Goal: Information Seeking & Learning: Understand process/instructions

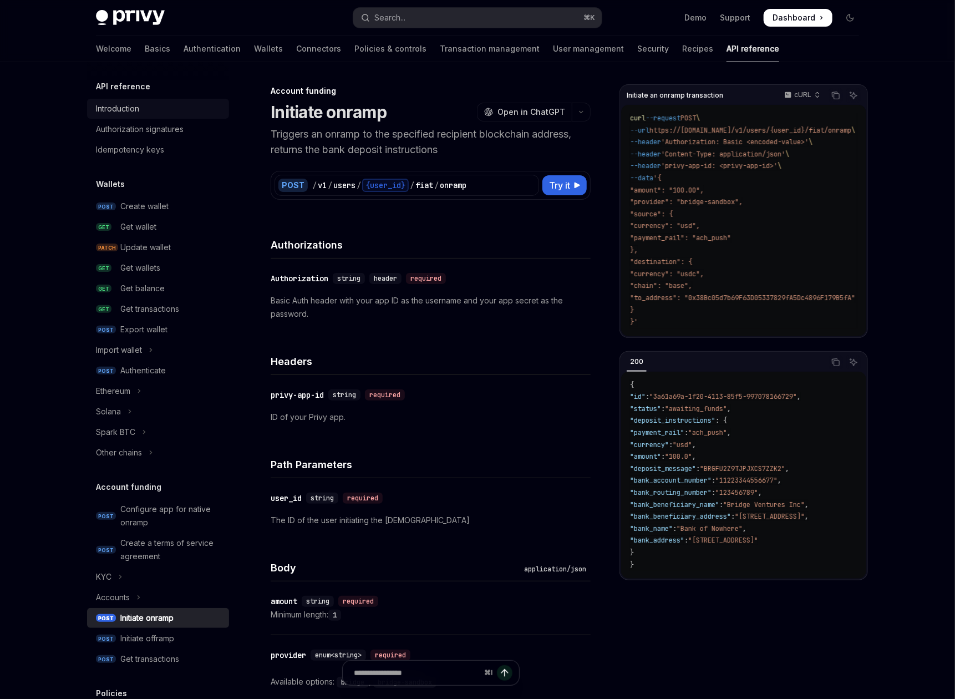
click at [134, 114] on div "Introduction" at bounding box center [117, 108] width 43 height 13
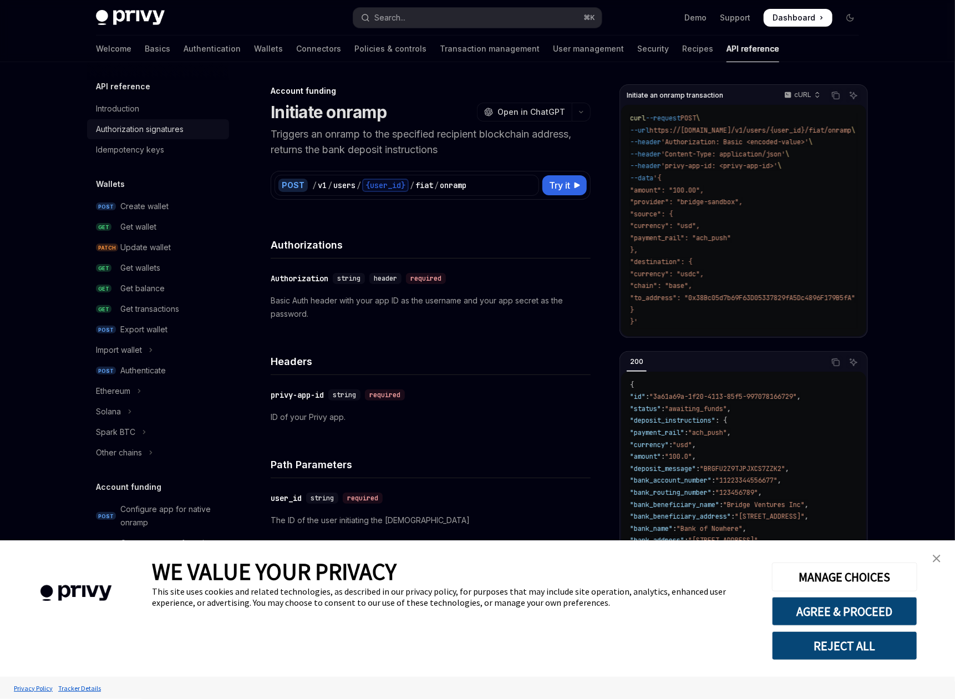
type textarea "*"
click at [860, 606] on button "AGREE & PROCEED" at bounding box center [844, 611] width 145 height 29
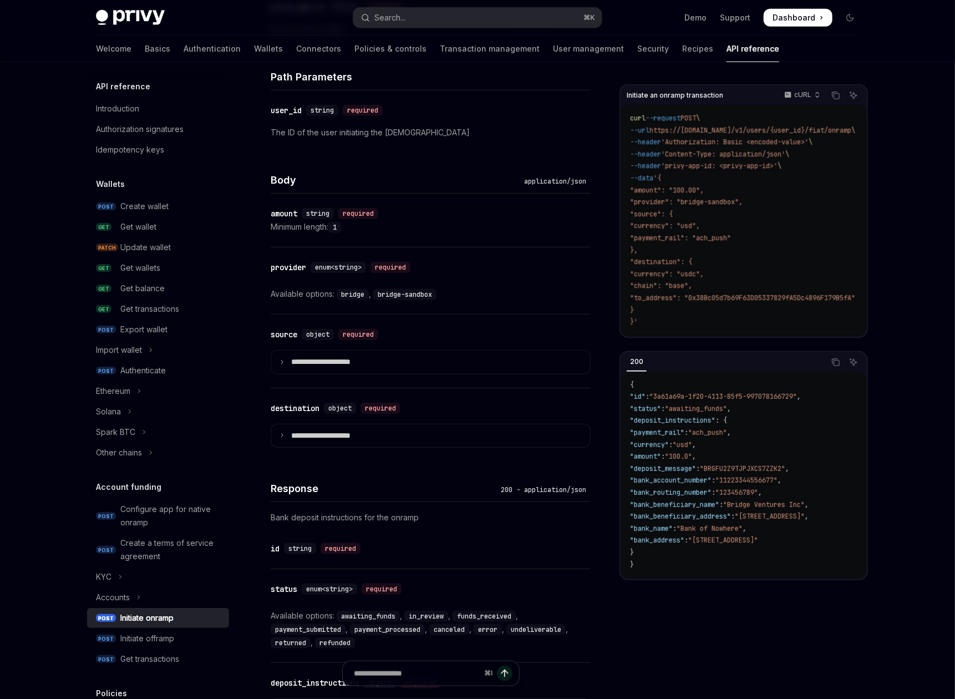
scroll to position [601, 0]
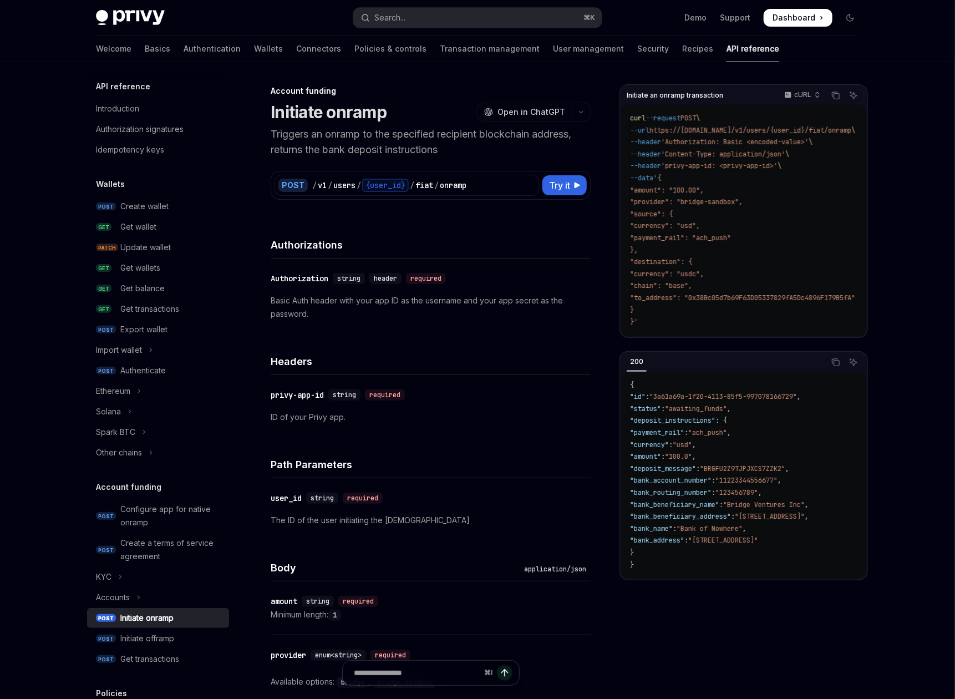
click at [455, 172] on div "POST / v1 / users / {user_id} / fiat / onramp Try it" at bounding box center [431, 185] width 320 height 29
click at [585, 114] on icon "button" at bounding box center [581, 112] width 13 height 4
click at [435, 96] on div "Account funding Initiate onramp OpenAI Open in ChatGPT" at bounding box center [431, 103] width 320 height 37
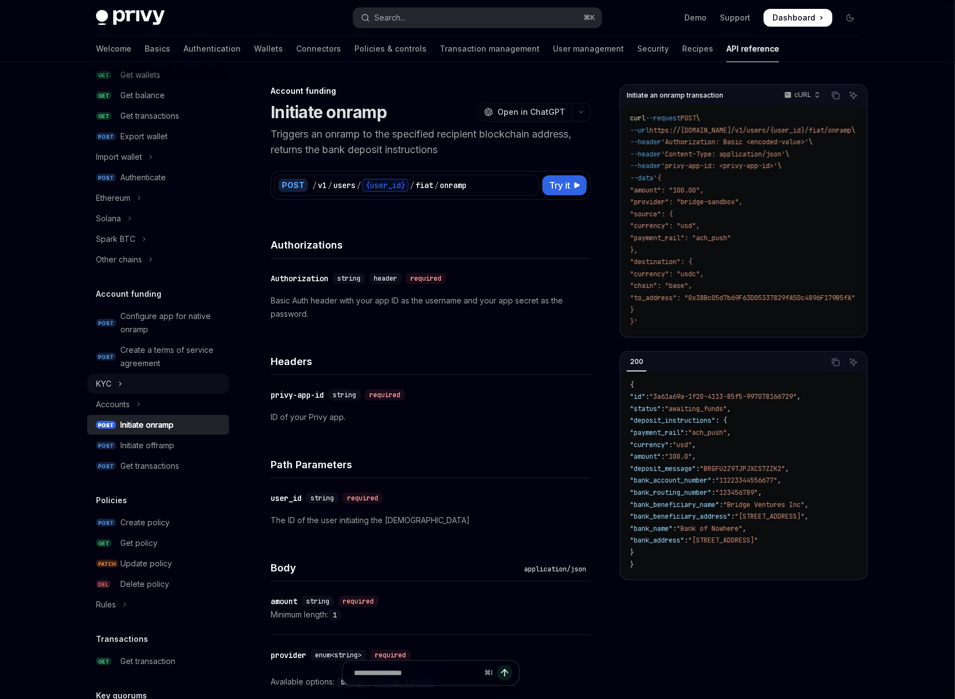
scroll to position [238, 0]
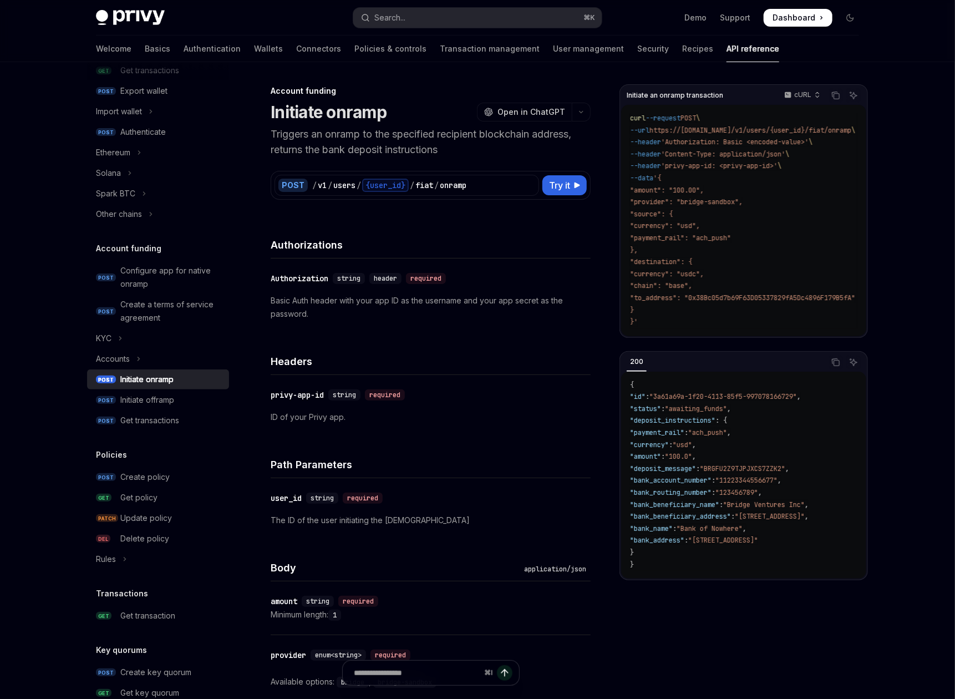
click at [142, 375] on div "Initiate onramp" at bounding box center [146, 379] width 53 height 13
type textarea "*"
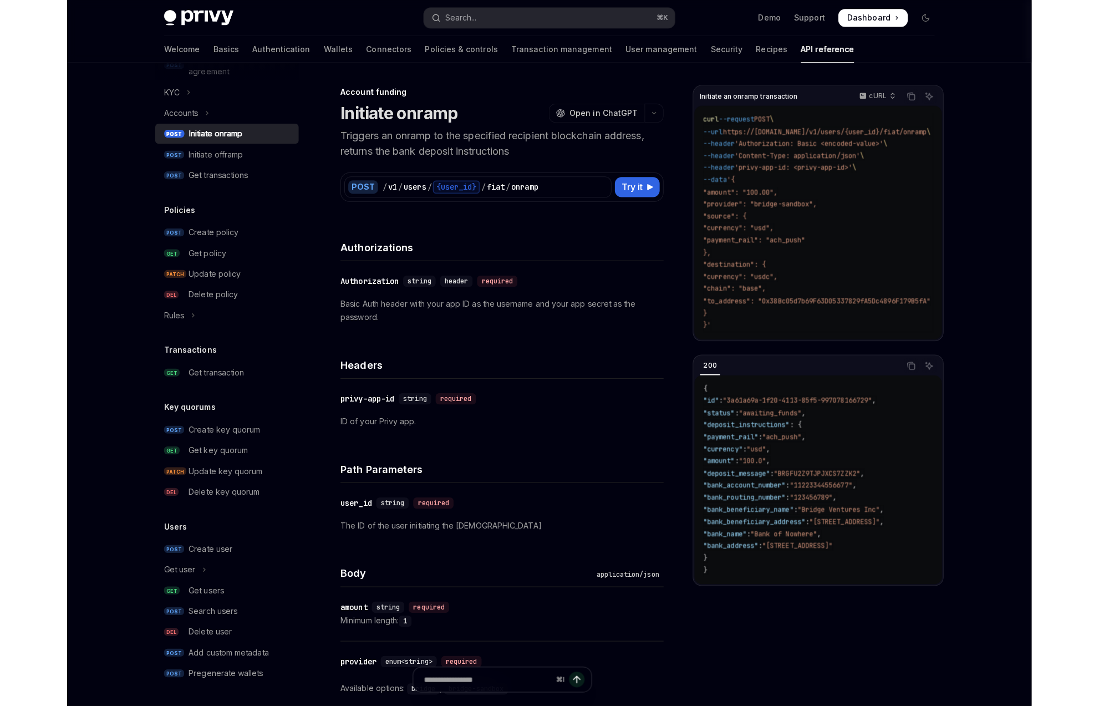
scroll to position [0, 0]
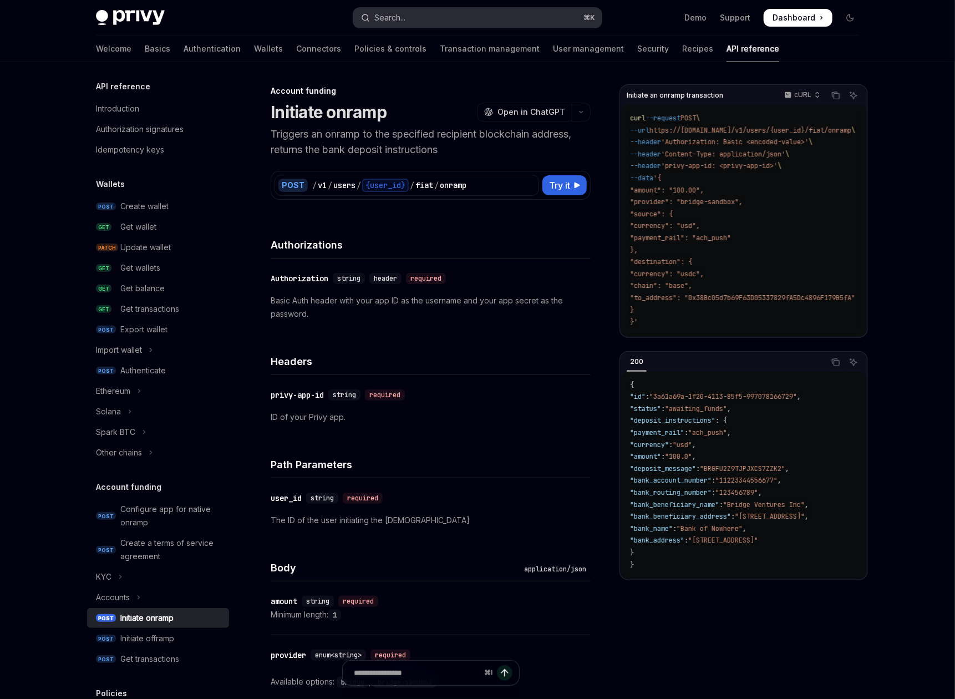
click at [385, 20] on div "Search..." at bounding box center [389, 17] width 31 height 13
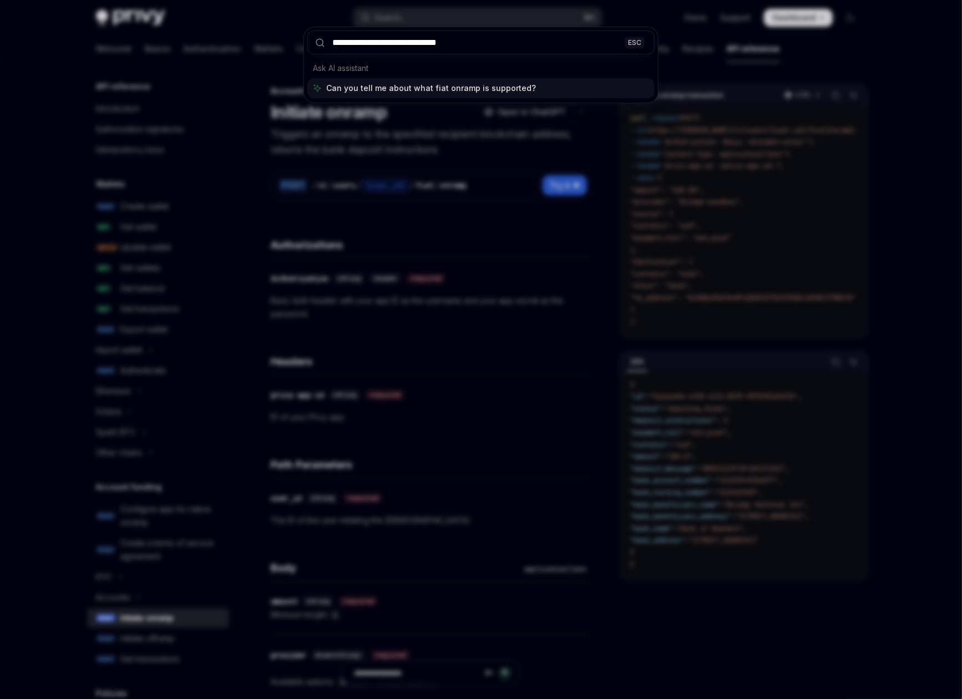
type input "**********"
type textarea "*"
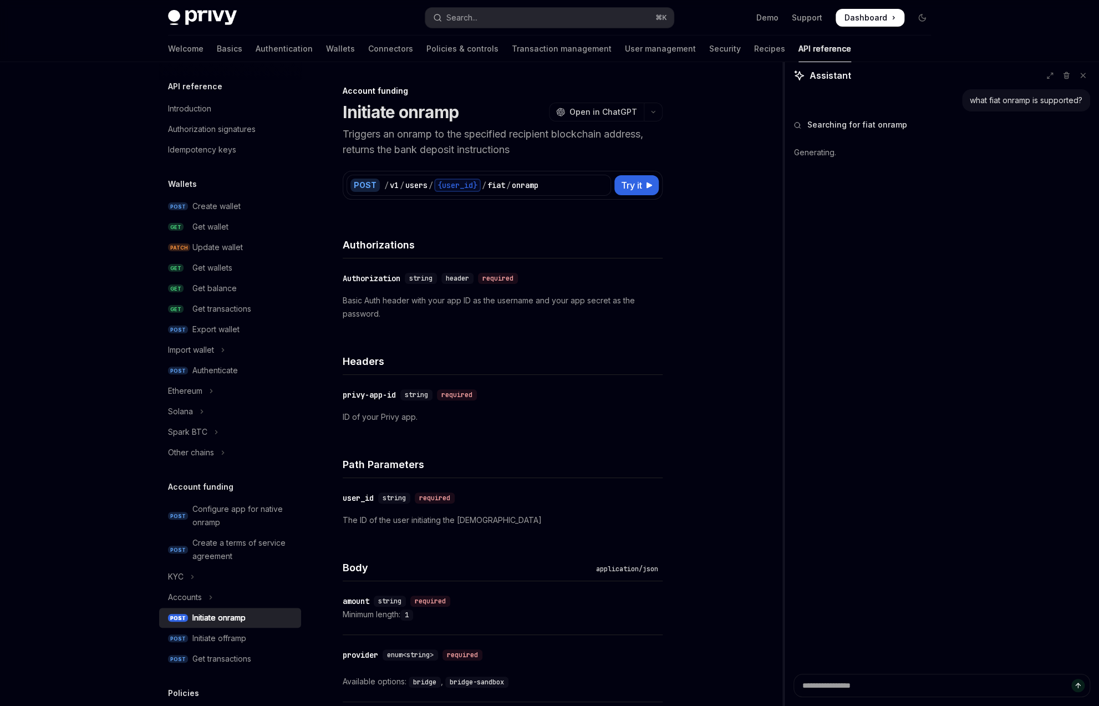
drag, startPoint x: 895, startPoint y: 159, endPoint x: 784, endPoint y: 175, distance: 111.4
click at [784, 175] on div at bounding box center [783, 384] width 2 height 644
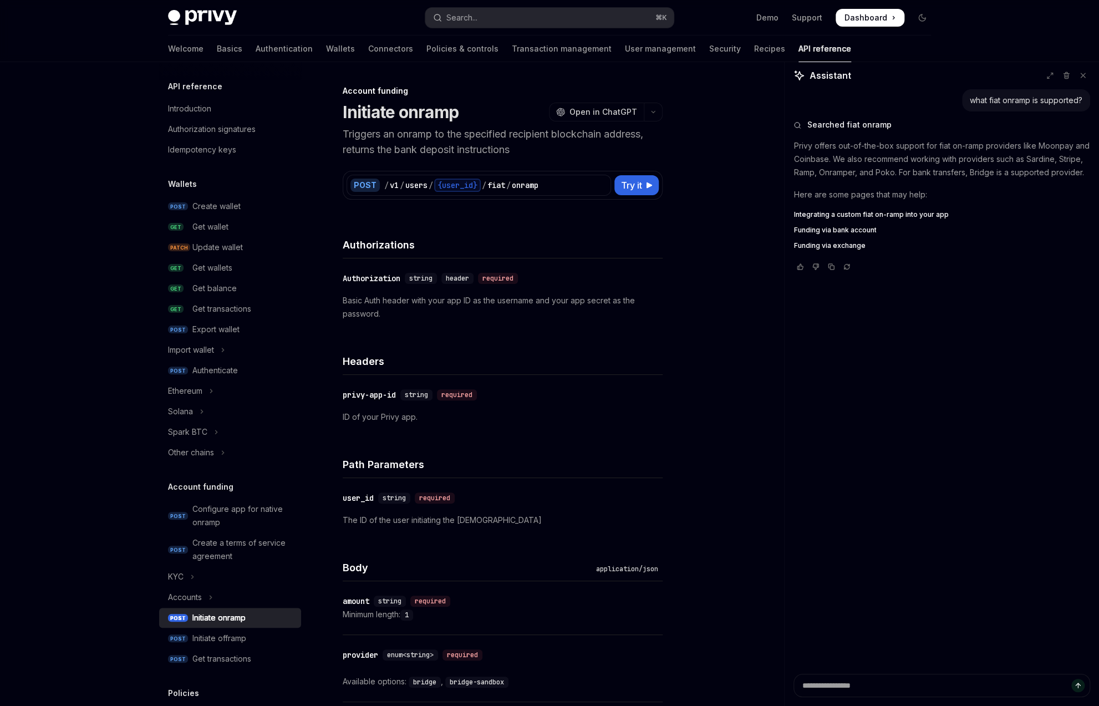
click at [856, 214] on span "Integrating a custom fiat on-ramp into your app" at bounding box center [871, 214] width 155 height 9
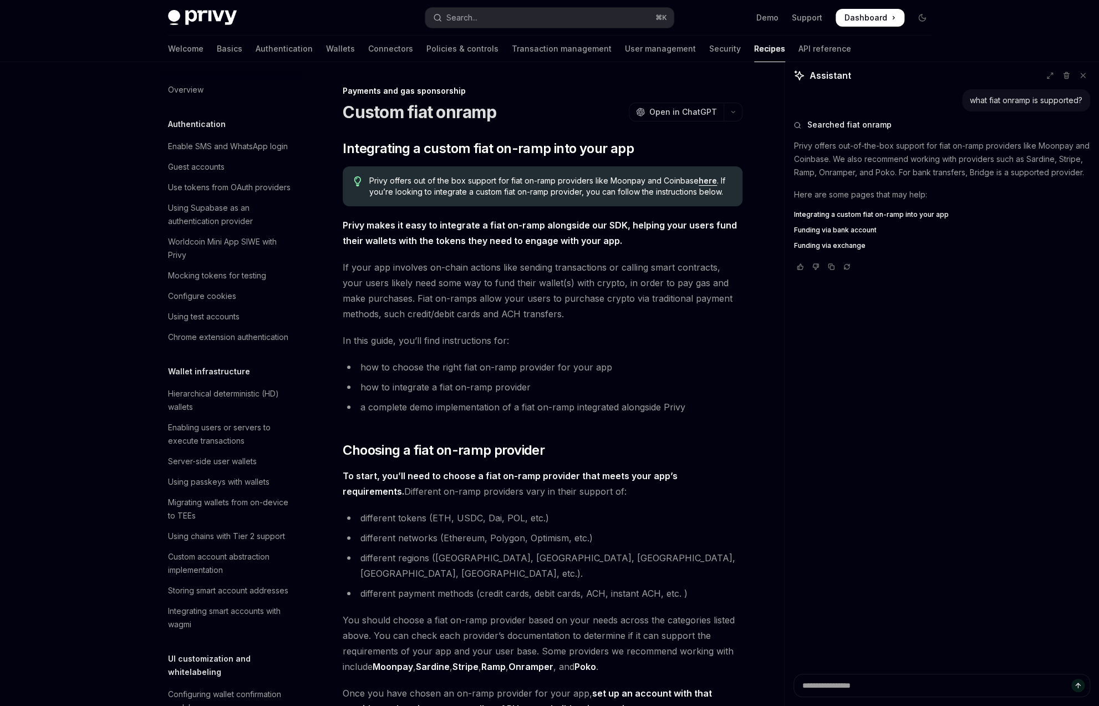
scroll to position [771, 0]
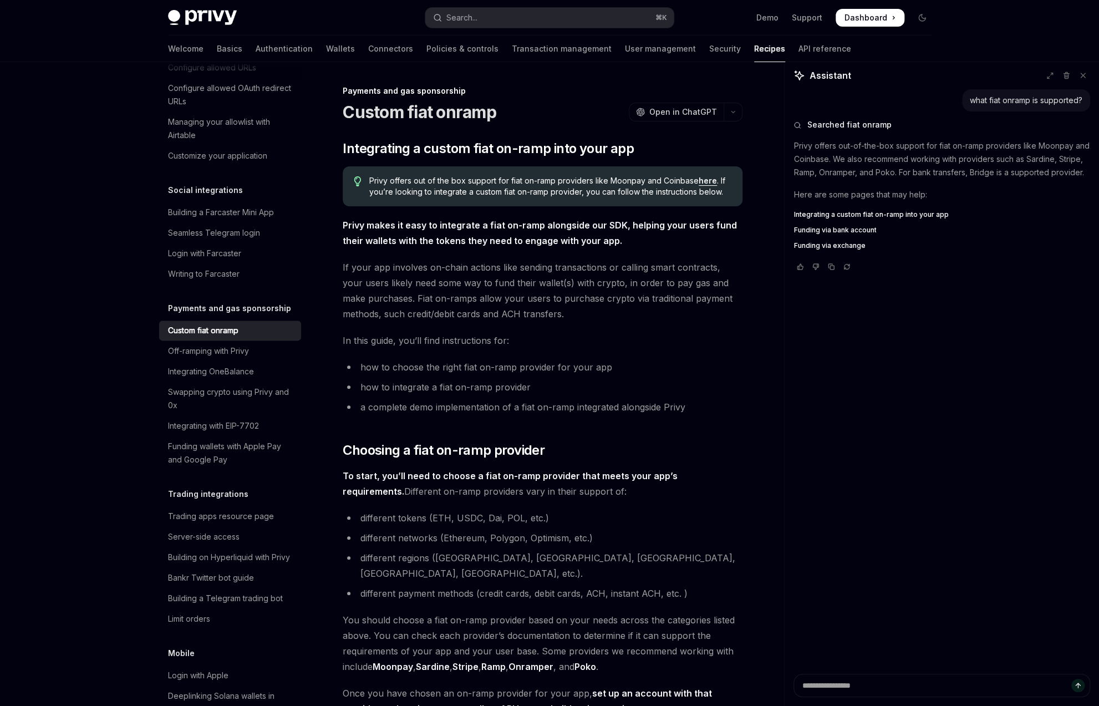
click at [709, 180] on link "here" at bounding box center [708, 181] width 18 height 10
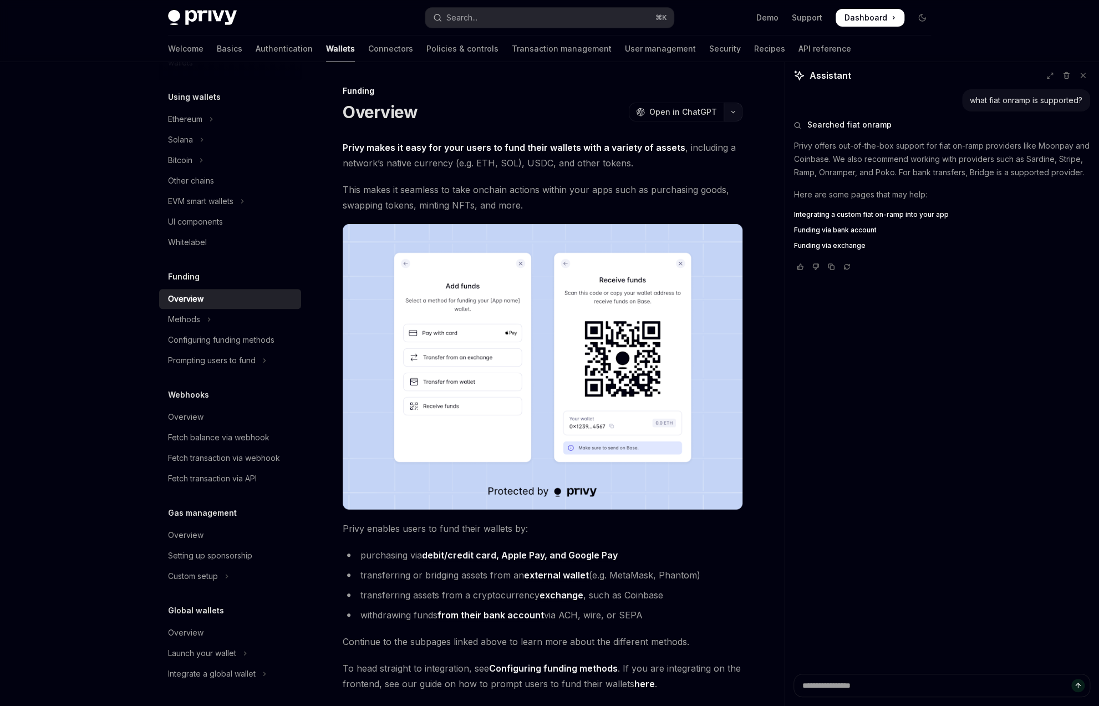
drag, startPoint x: 714, startPoint y: 114, endPoint x: 735, endPoint y: 111, distance: 20.7
click at [735, 111] on div "OpenAI Open in ChatGPT" at bounding box center [686, 112] width 114 height 19
click at [734, 111] on icon "button" at bounding box center [732, 112] width 13 height 4
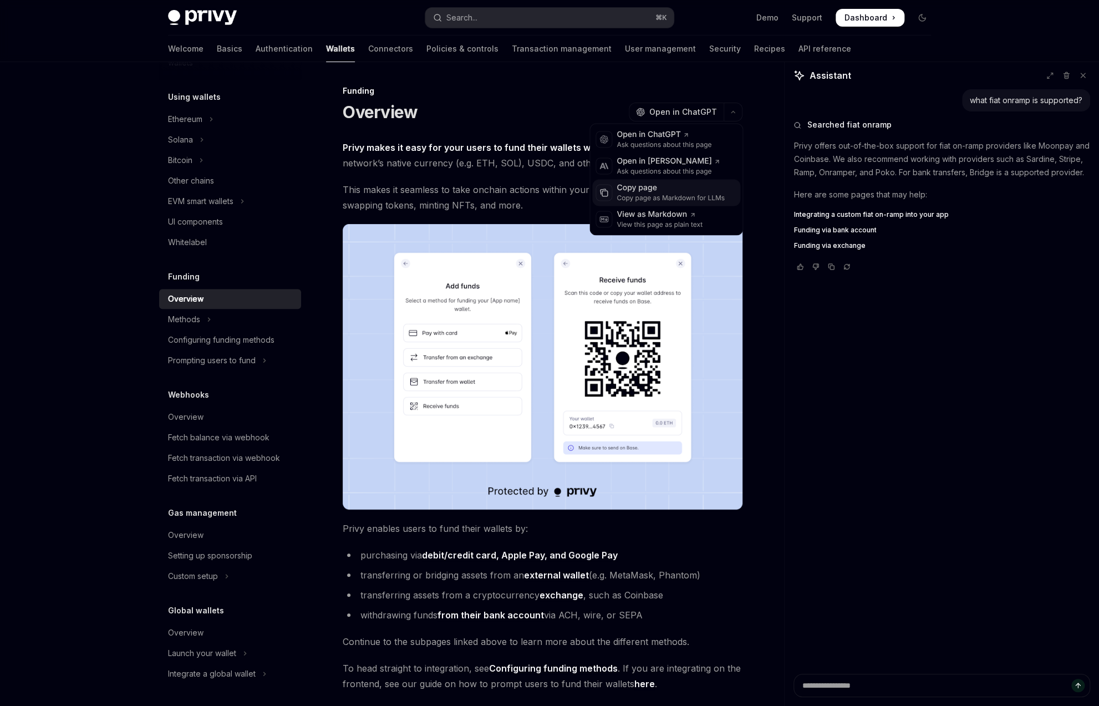
click at [647, 198] on div "Copy page as Markdown for LLMs" at bounding box center [671, 198] width 108 height 9
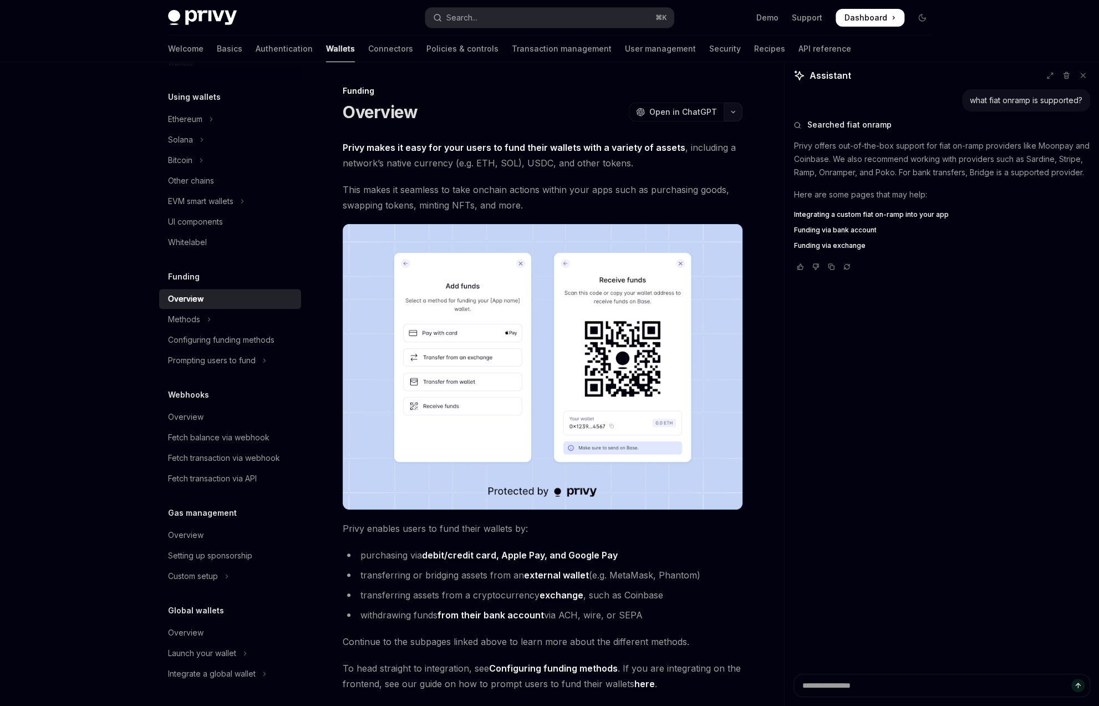
click at [736, 111] on icon "button" at bounding box center [732, 112] width 13 height 4
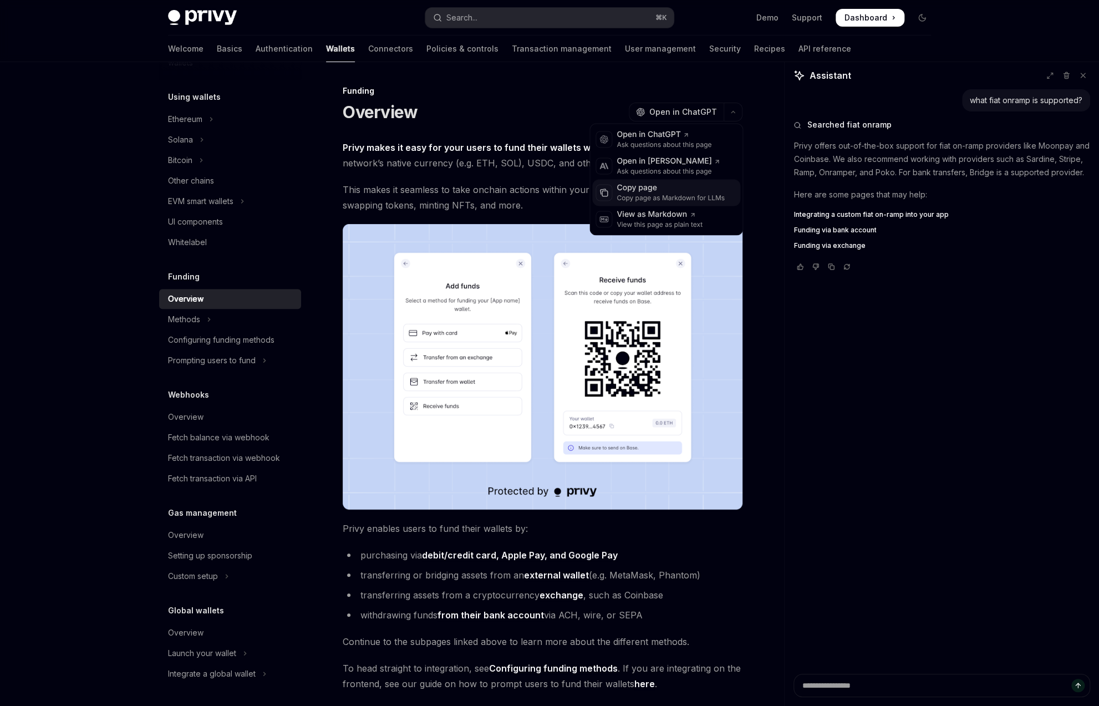
click at [648, 191] on div "Copy page" at bounding box center [671, 187] width 108 height 11
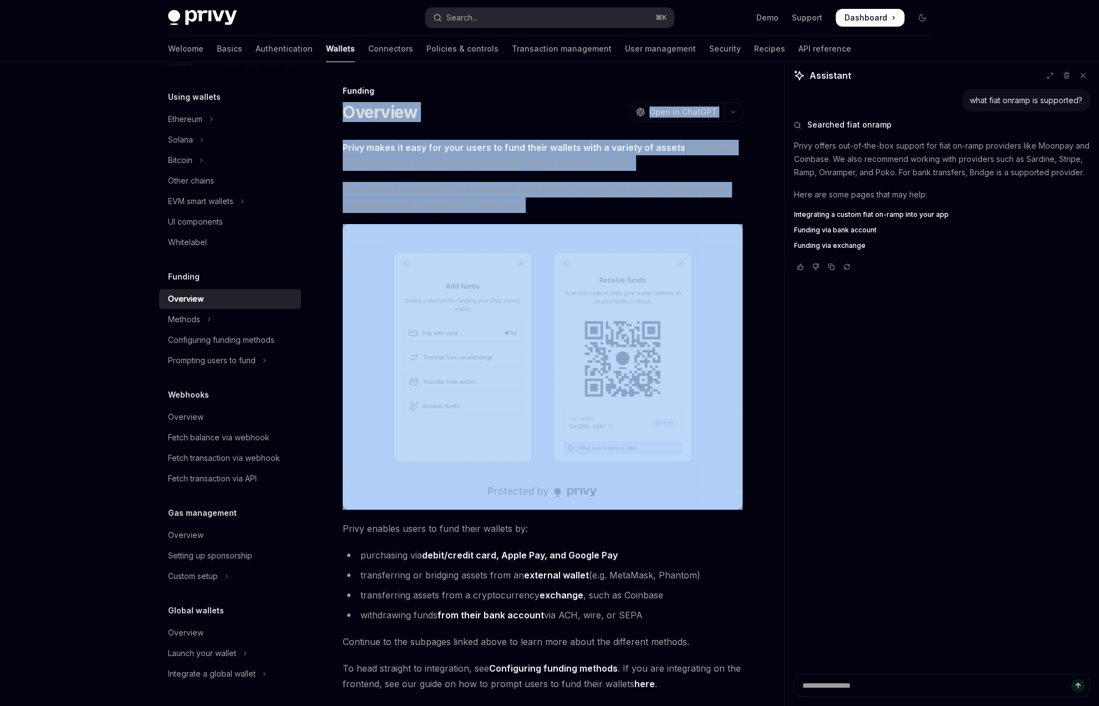
drag, startPoint x: 342, startPoint y: 108, endPoint x: 513, endPoint y: 277, distance: 240.8
click at [511, 271] on div "Funding Overview OpenAI Open in ChatGPT OpenAI Open in ChatGPT Privy makes it e…" at bounding box center [439, 477] width 612 height 786
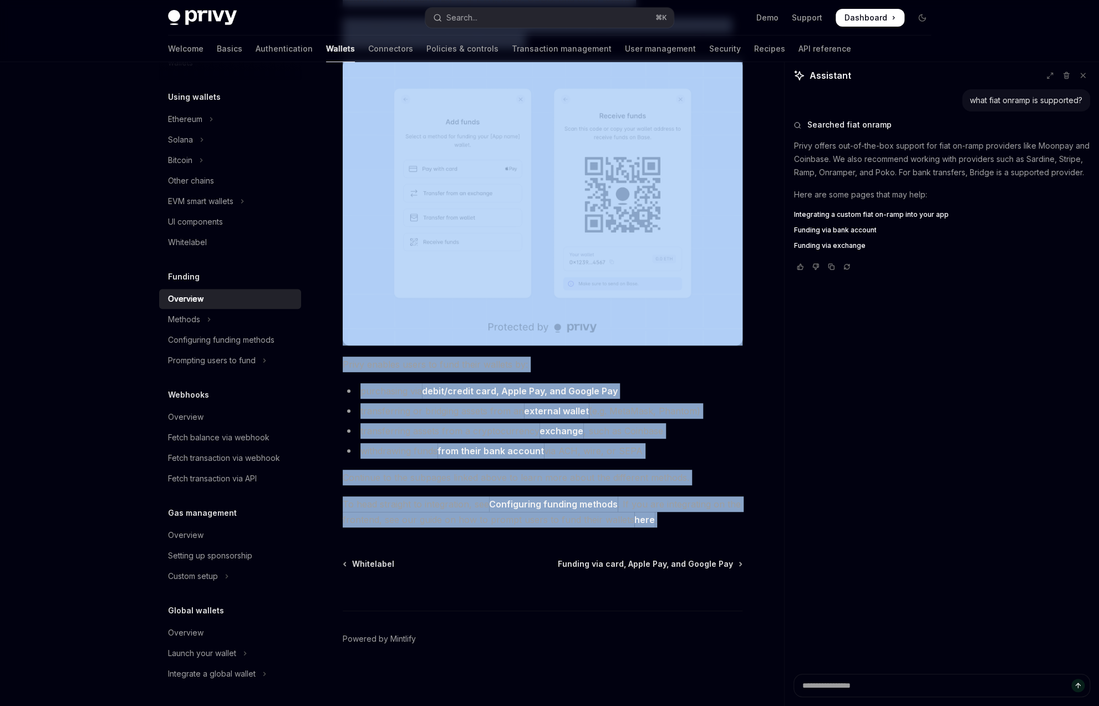
click at [662, 515] on span "To head straight to integration, see Configuring funding methods . If you are i…" at bounding box center [543, 511] width 400 height 31
copy div "Overview OpenAI Open in ChatGPT OpenAI Open in ChatGPT Privy makes it easy for …"
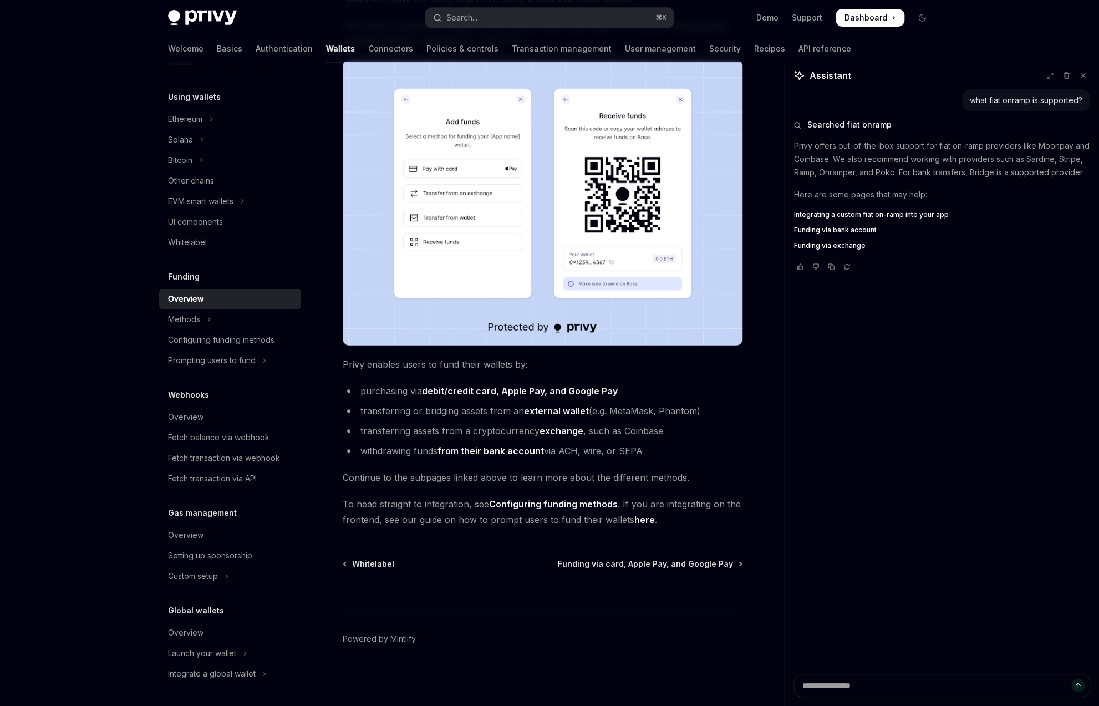
drag, startPoint x: 735, startPoint y: 406, endPoint x: 687, endPoint y: 403, distance: 47.8
click at [735, 406] on li "transferring or bridging assets from an external wallet (e.g. MetaMask, Phantom)" at bounding box center [543, 411] width 400 height 16
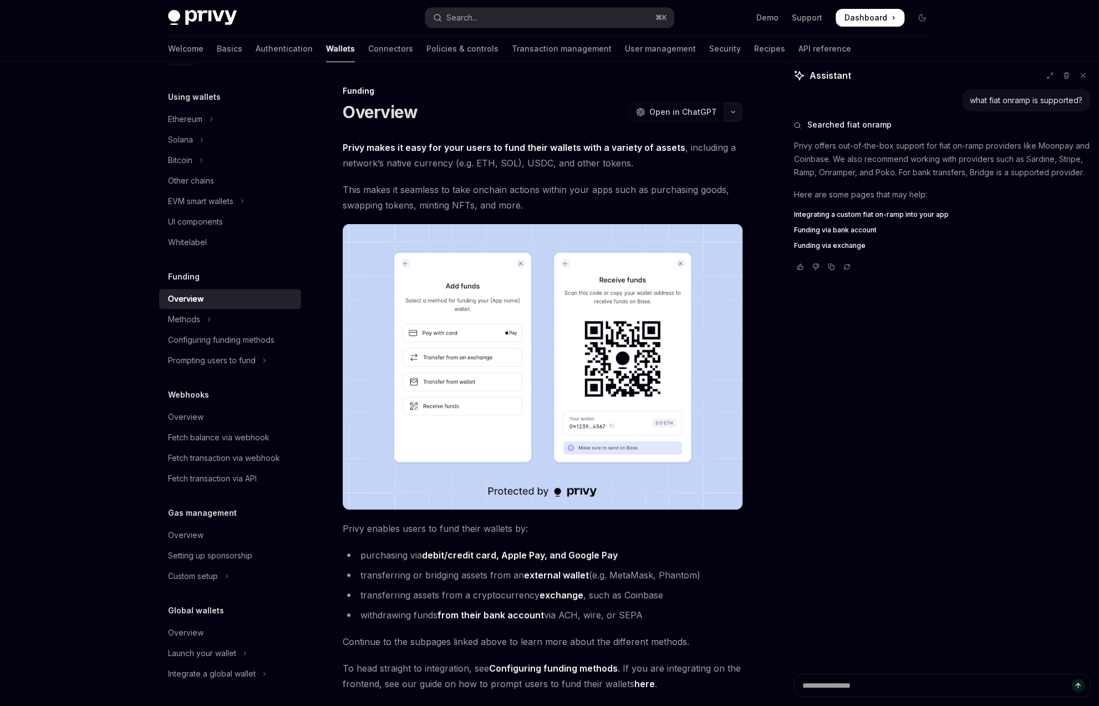
click at [731, 120] on button "button" at bounding box center [733, 112] width 19 height 19
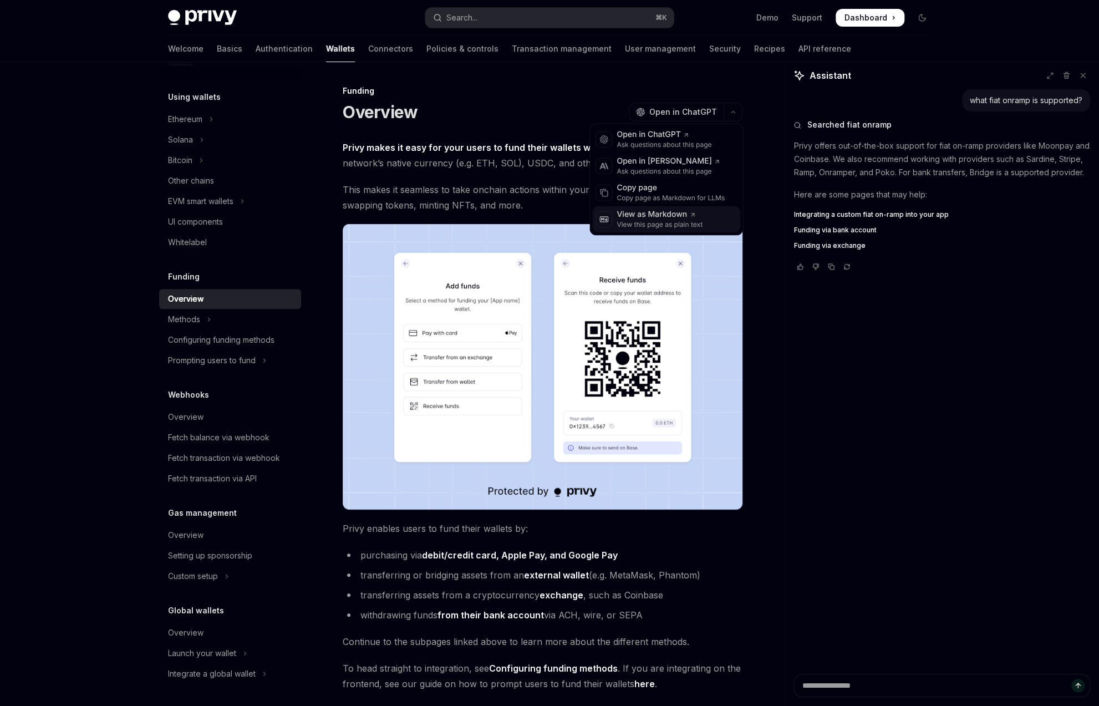
click at [669, 221] on div "View this page as plain text" at bounding box center [660, 224] width 86 height 9
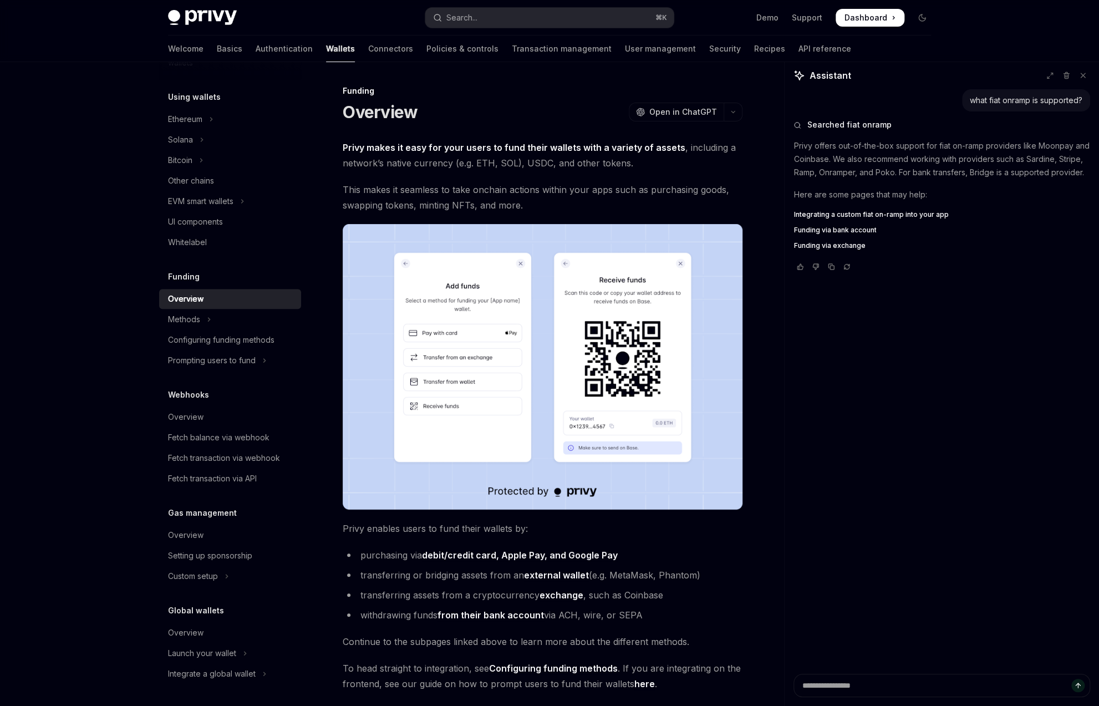
scroll to position [164, 0]
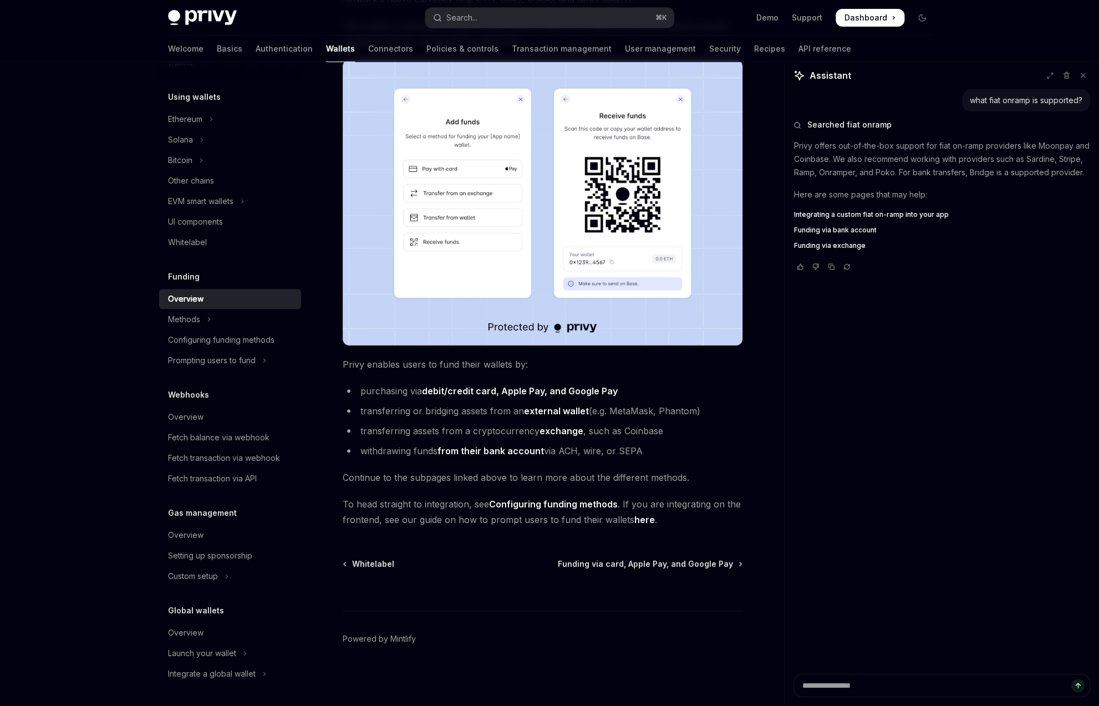
click at [811, 386] on div "what fiat onramp is supported? Searched fiat onramp Privy offers out-of-the-box…" at bounding box center [942, 381] width 314 height 585
click at [566, 506] on link "Configuring funding methods" at bounding box center [553, 505] width 129 height 12
click at [637, 539] on div "Funding Overview OpenAI Open in ChatGPT OpenAI Open in ChatGPT Privy makes it e…" at bounding box center [439, 313] width 612 height 786
click at [638, 521] on link "here" at bounding box center [644, 520] width 21 height 12
type textarea "*"
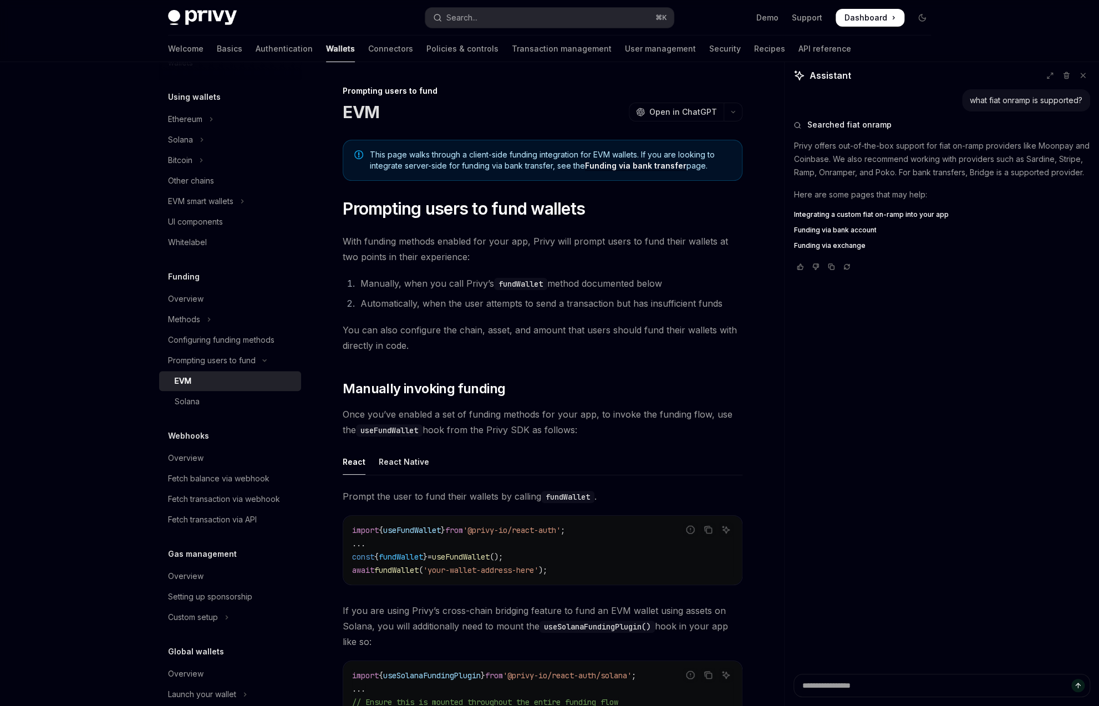
scroll to position [301, 0]
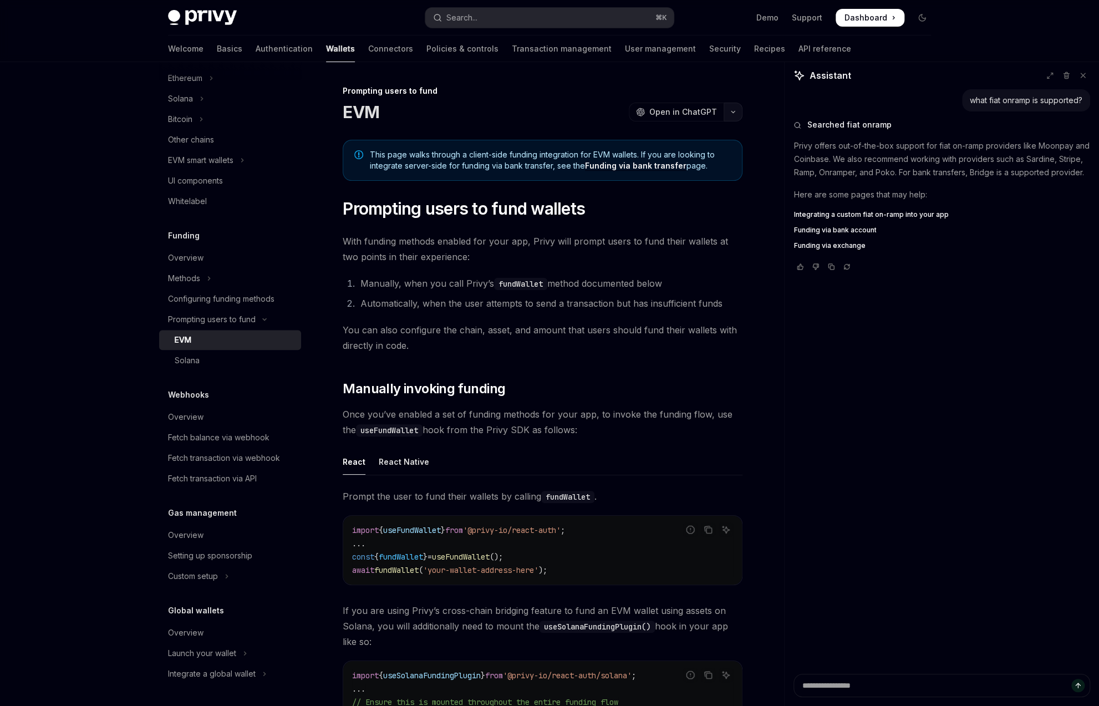
click at [734, 110] on icon "button" at bounding box center [732, 112] width 13 height 4
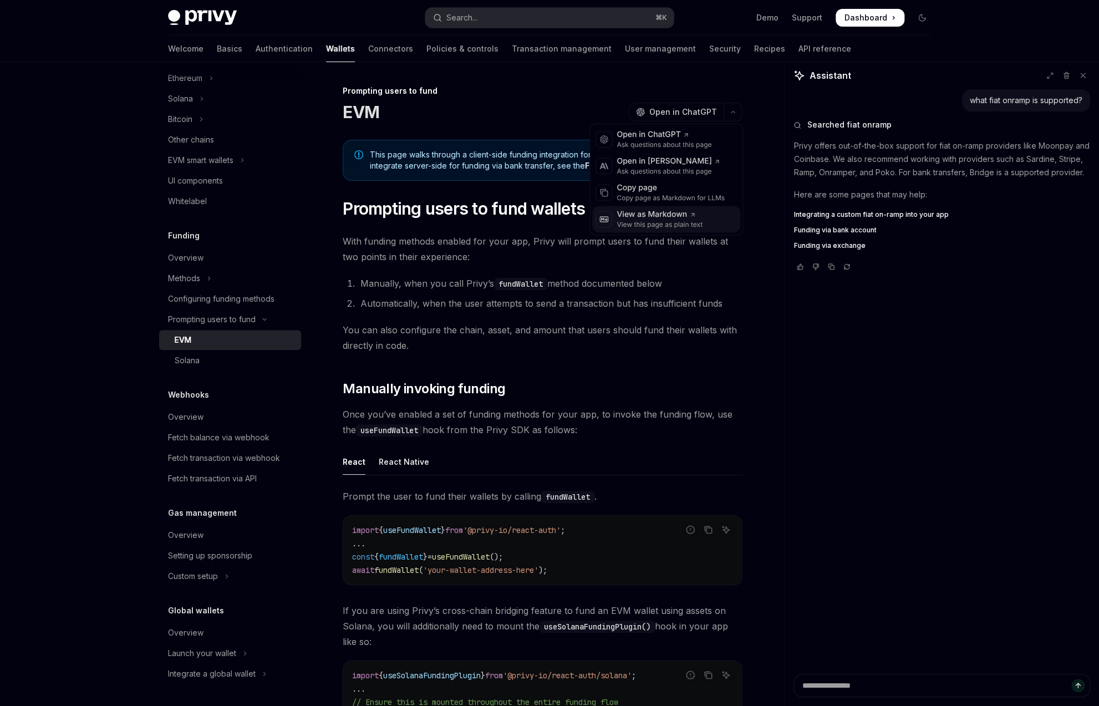
click at [674, 214] on div "View as Markdown" at bounding box center [660, 214] width 86 height 11
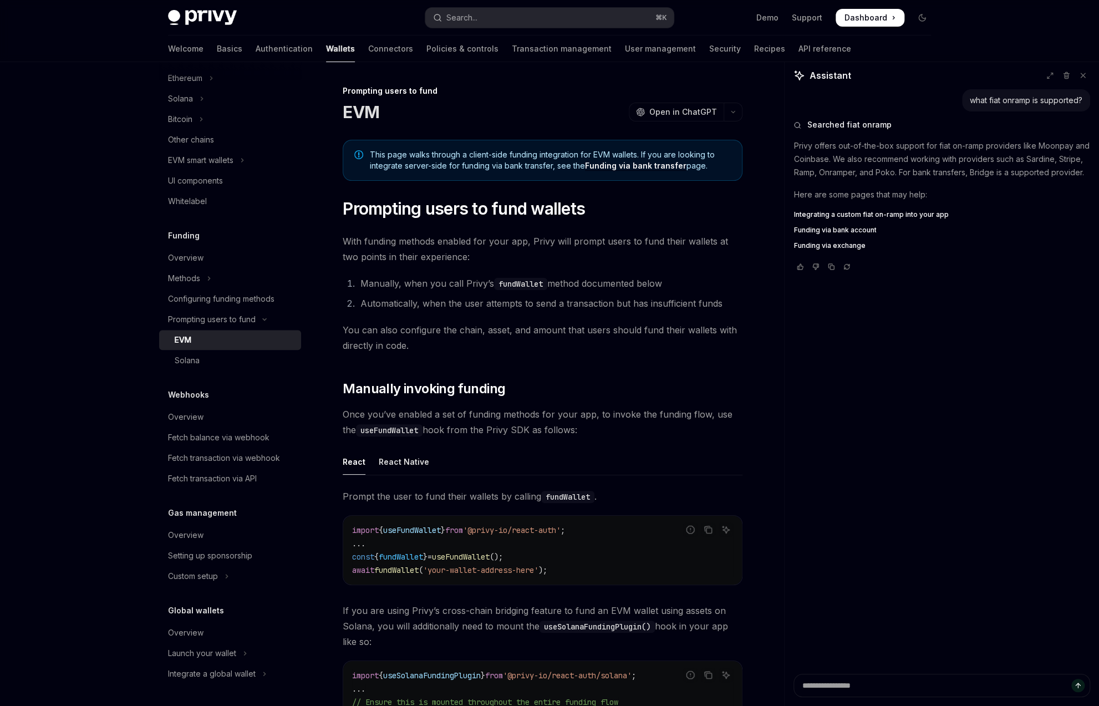
drag, startPoint x: 785, startPoint y: 345, endPoint x: 786, endPoint y: 337, distance: 8.4
click at [785, 345] on div "what fiat onramp is supported? Searched fiat onramp Privy offers out-of-the-box…" at bounding box center [942, 381] width 314 height 585
